Goal: Task Accomplishment & Management: Use online tool/utility

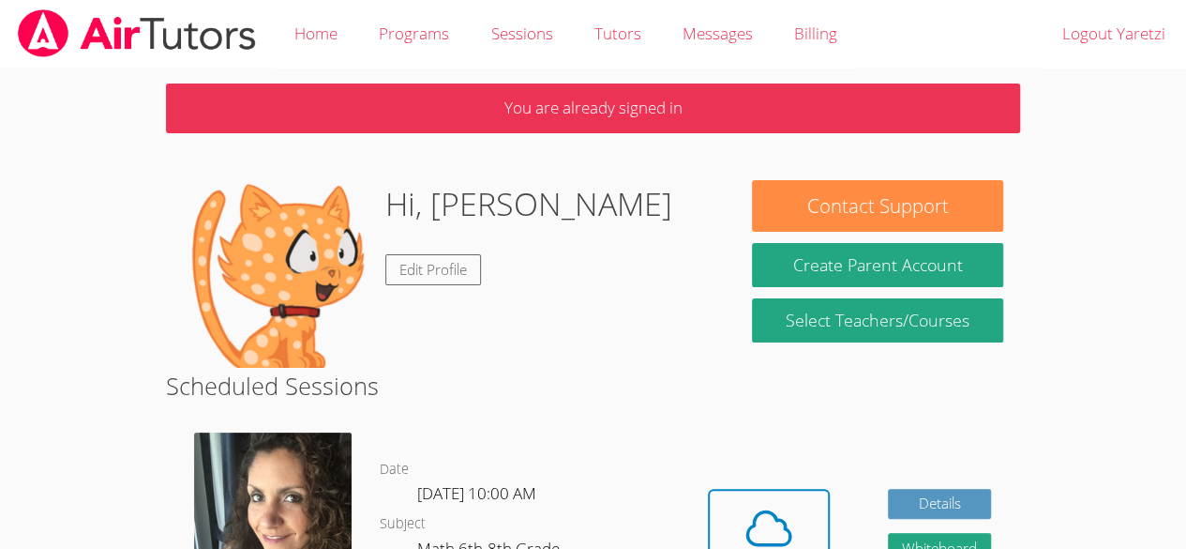
click at [541, 435] on div "Date [DATE] 10:00 AM Subject Math 6th-8th Grade Phone Request Tutor Number" at bounding box center [529, 554] width 299 height 273
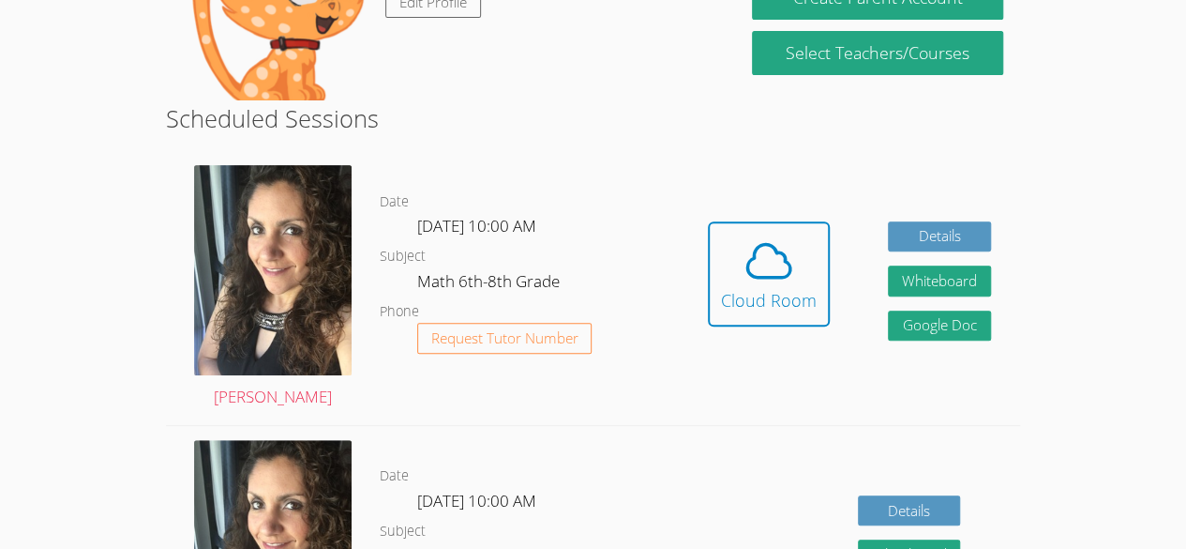
scroll to position [294, 0]
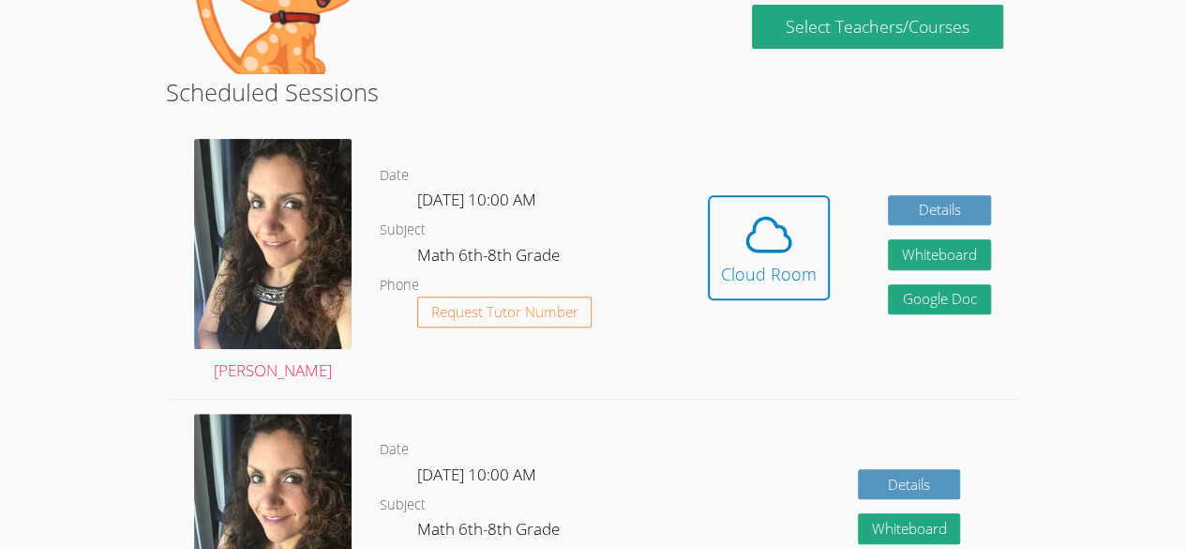
click at [643, 234] on dl "Date [DATE] 10:00 AM Subject Math 6th-8th Grade Phone Request Tutor Number" at bounding box center [529, 261] width 299 height 195
click at [760, 240] on icon at bounding box center [769, 234] width 53 height 53
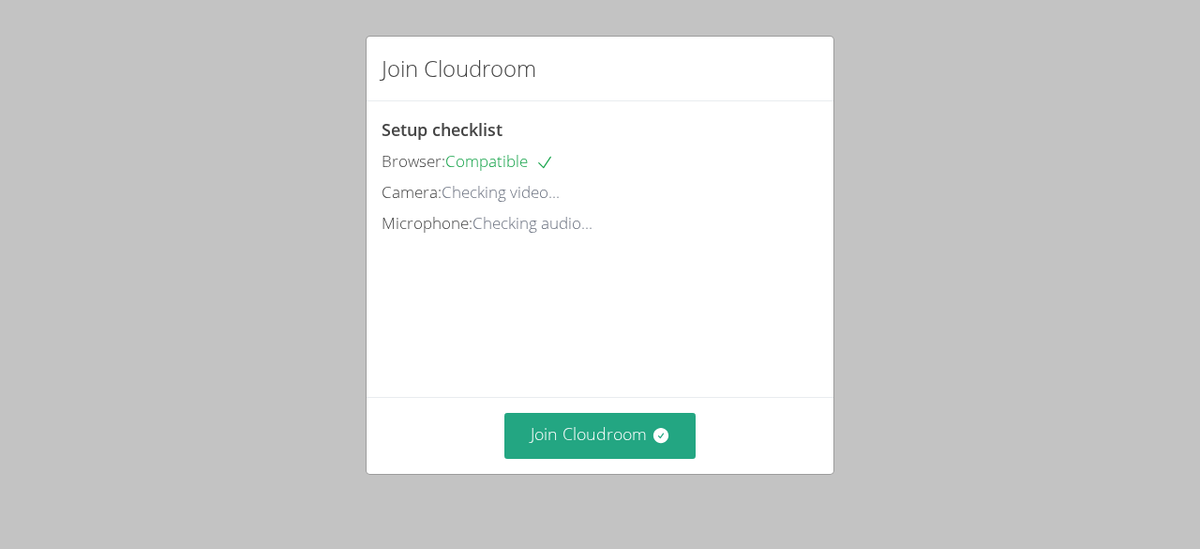
click at [600, 471] on div "Join Cloudroom" at bounding box center [600, 435] width 467 height 77
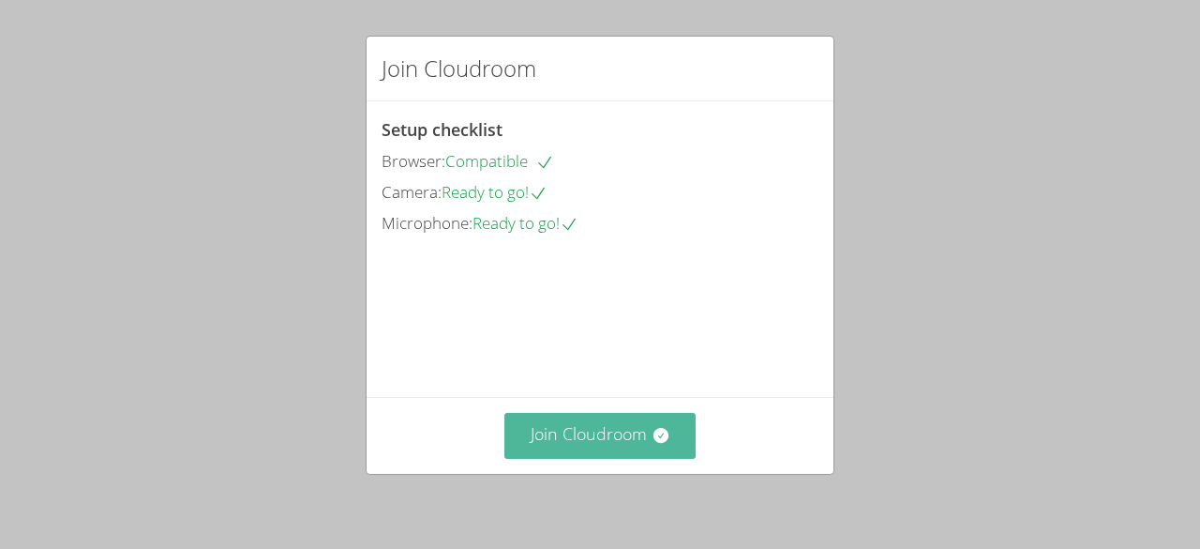
click at [591, 436] on button "Join Cloudroom" at bounding box center [601, 436] width 192 height 46
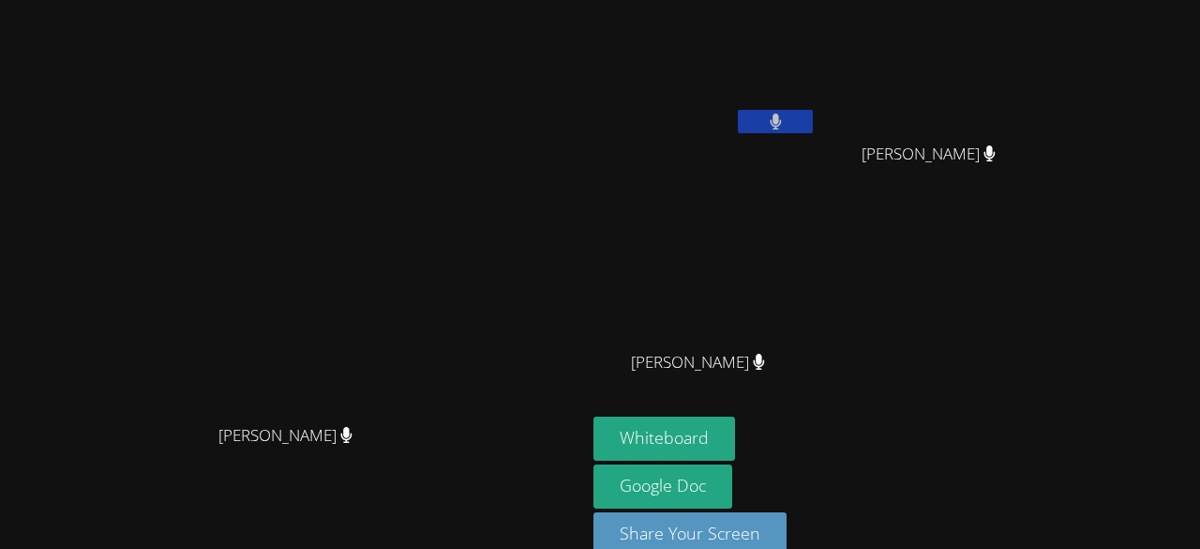
click at [955, 278] on div "[PERSON_NAME] [PERSON_NAME] [PERSON_NAME] [PERSON_NAME] [PERSON_NAME]" at bounding box center [821, 212] width 454 height 409
click at [735, 439] on button "Whiteboard" at bounding box center [665, 438] width 142 height 44
click at [434, 93] on video at bounding box center [293, 254] width 281 height 322
click at [813, 127] on button at bounding box center [775, 121] width 75 height 23
click at [786, 127] on icon at bounding box center [776, 121] width 20 height 16
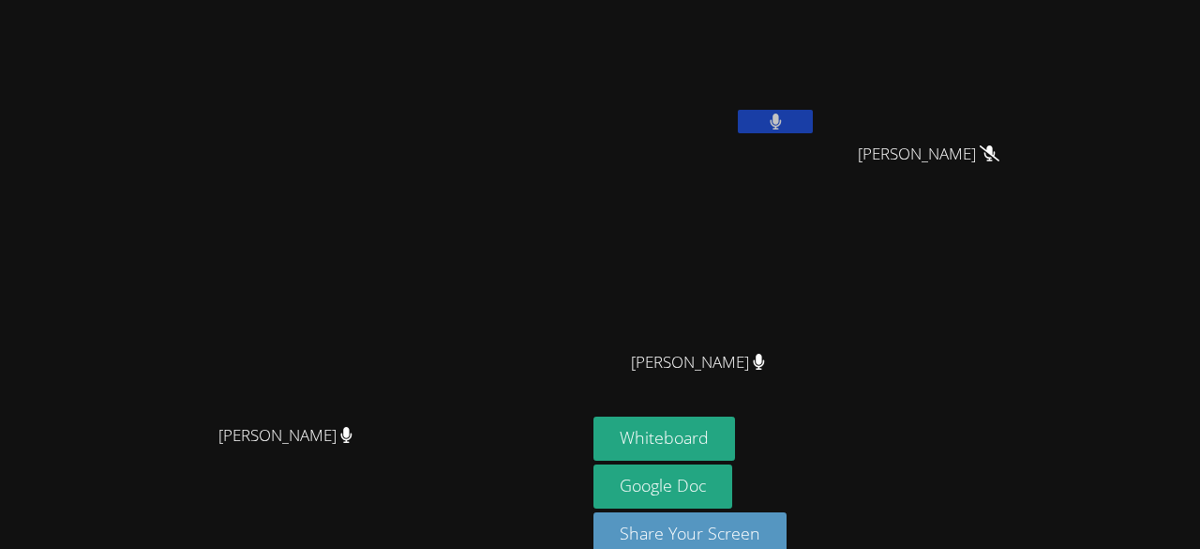
click at [813, 129] on button at bounding box center [775, 121] width 75 height 23
click at [813, 115] on button at bounding box center [775, 121] width 75 height 23
click at [781, 119] on icon at bounding box center [775, 121] width 11 height 16
click at [817, 191] on div "[PERSON_NAME]" at bounding box center [705, 108] width 223 height 201
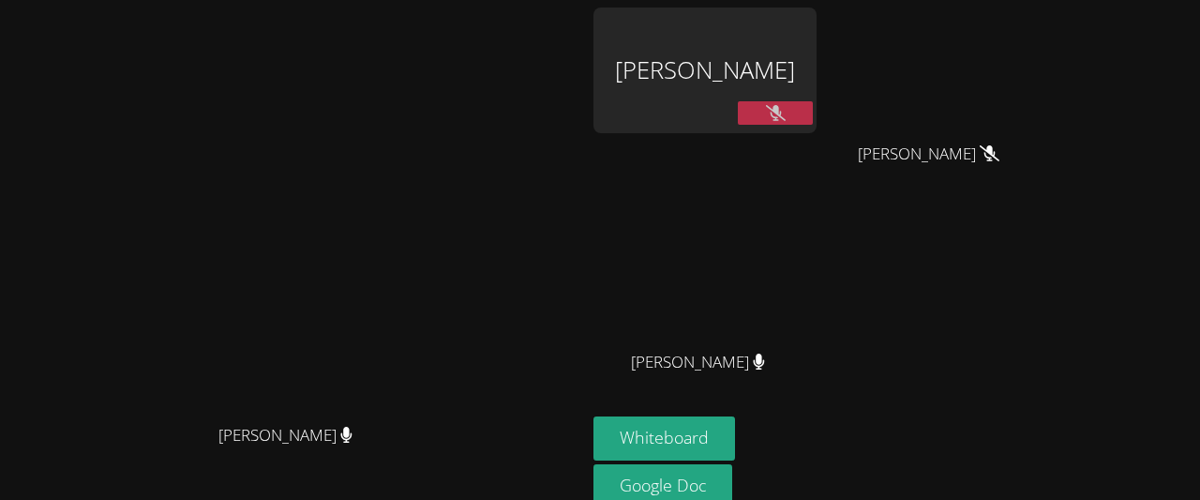
drag, startPoint x: 791, startPoint y: 85, endPoint x: 791, endPoint y: 37, distance: 48.8
click at [791, 37] on div "[PERSON_NAME]" at bounding box center [705, 71] width 223 height 126
click at [813, 110] on button at bounding box center [775, 112] width 75 height 23
click at [817, 87] on div "[PERSON_NAME]" at bounding box center [705, 71] width 223 height 126
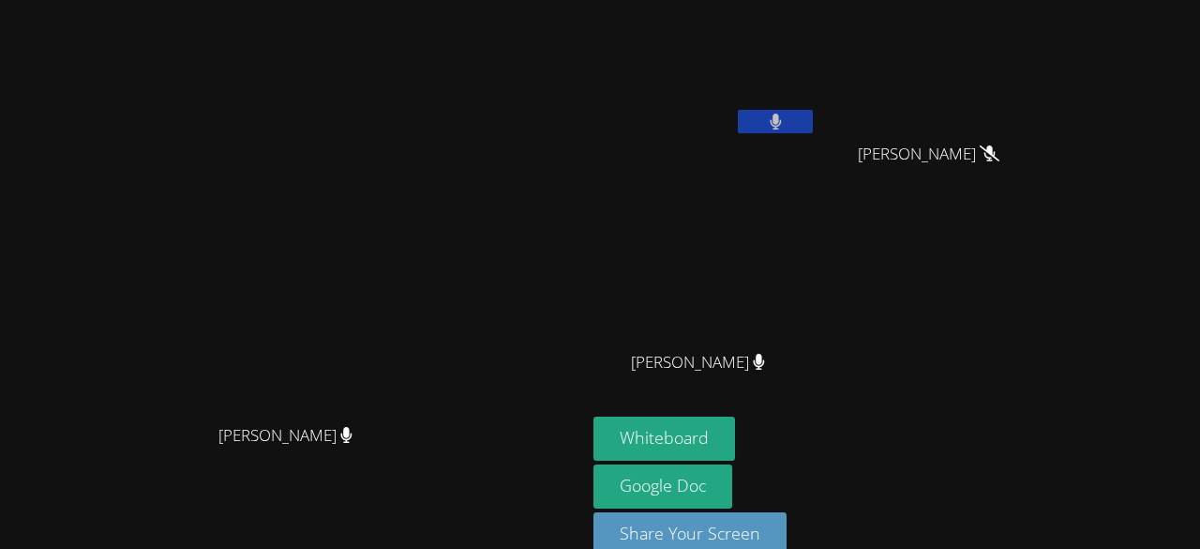
click at [813, 122] on button at bounding box center [775, 121] width 75 height 23
click at [813, 127] on button at bounding box center [775, 121] width 75 height 23
click at [813, 129] on button at bounding box center [775, 121] width 75 height 23
click at [817, 148] on div "Yaretzi Gaona Perez" at bounding box center [705, 108] width 223 height 201
click at [813, 132] on button at bounding box center [775, 121] width 75 height 23
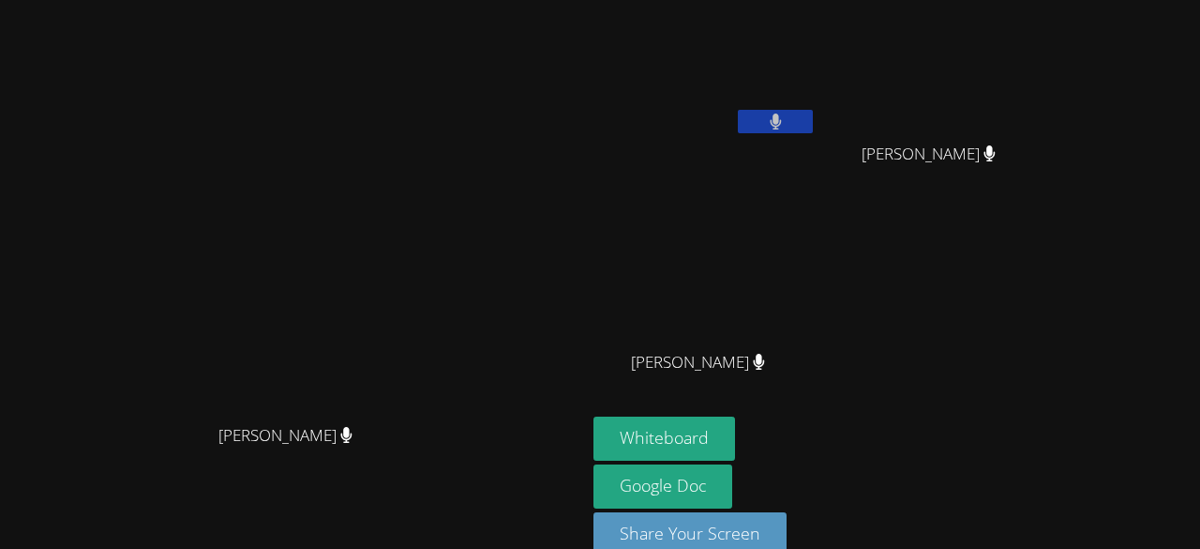
click at [782, 115] on icon at bounding box center [776, 121] width 12 height 16
click at [813, 124] on button at bounding box center [775, 121] width 75 height 23
click at [735, 445] on button "Whiteboard" at bounding box center [665, 438] width 142 height 44
click at [813, 128] on button at bounding box center [775, 121] width 75 height 23
click at [786, 117] on icon at bounding box center [776, 121] width 20 height 16
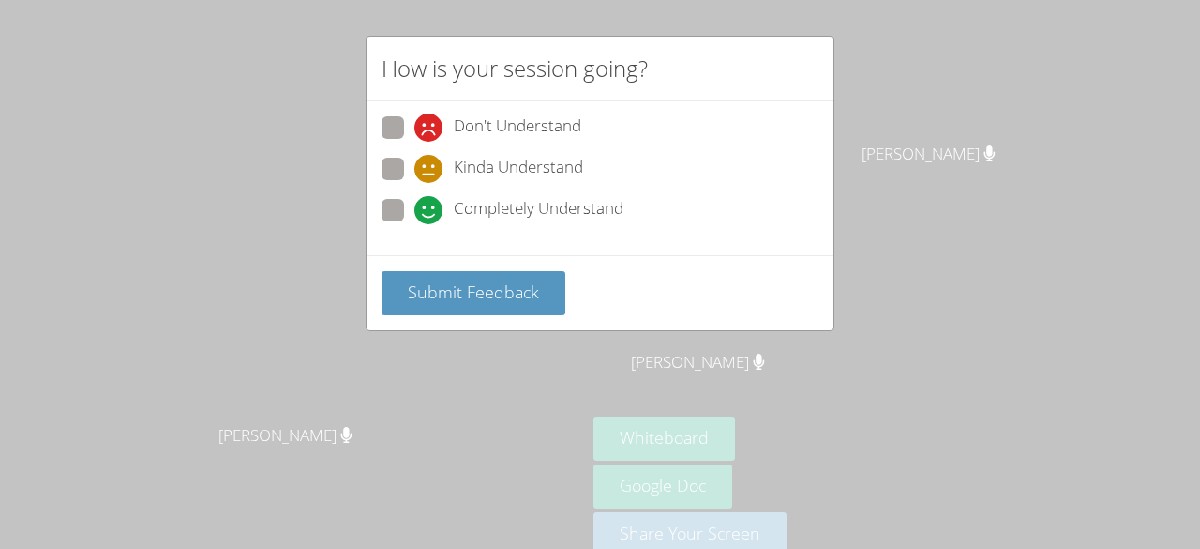
click at [498, 204] on span "Completely Understand" at bounding box center [539, 210] width 170 height 28
click at [430, 204] on input "Completely Understand" at bounding box center [423, 207] width 16 height 16
radio input "true"
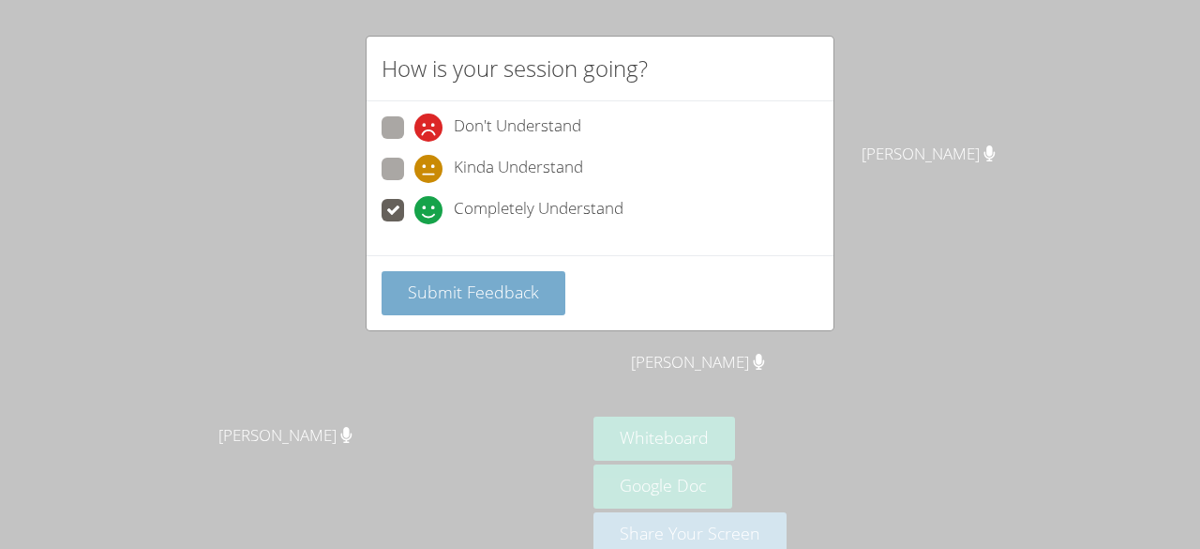
click at [499, 301] on button "Submit Feedback" at bounding box center [474, 293] width 184 height 44
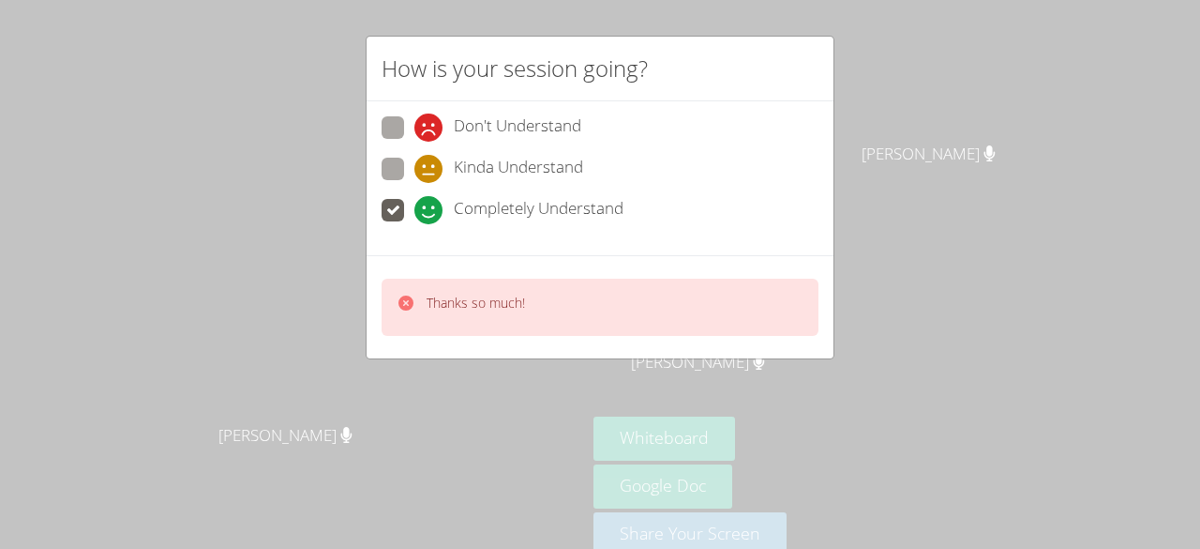
drag, startPoint x: 903, startPoint y: 8, endPoint x: 1007, endPoint y: 123, distance: 155.4
click at [1007, 123] on div "How is your session going? Don't Understand Kinda Understand Completely Underst…" at bounding box center [600, 274] width 1200 height 549
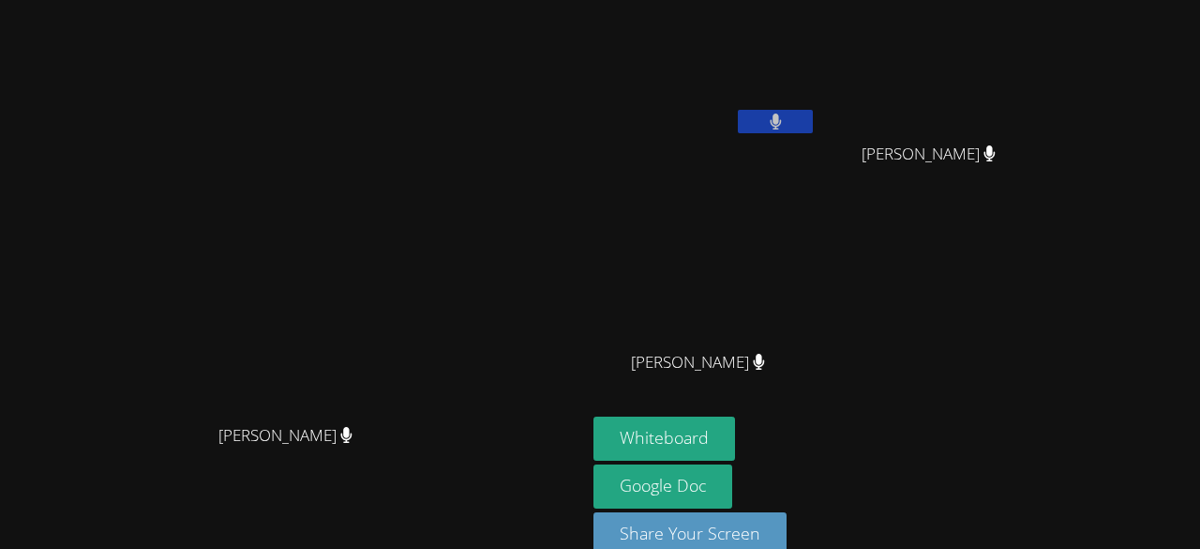
click at [813, 114] on button at bounding box center [775, 121] width 75 height 23
click at [813, 124] on button at bounding box center [775, 121] width 75 height 23
click at [813, 129] on button at bounding box center [775, 121] width 75 height 23
click at [786, 115] on icon at bounding box center [776, 121] width 20 height 16
click at [781, 122] on icon at bounding box center [775, 121] width 11 height 16
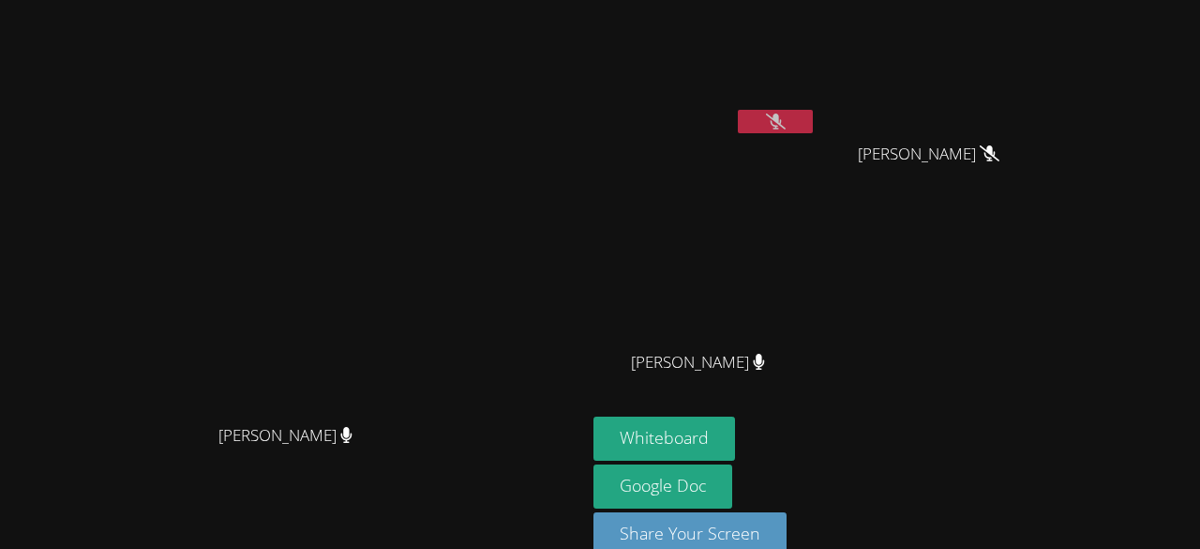
click at [786, 126] on icon at bounding box center [776, 121] width 20 height 16
